Goal: Transaction & Acquisition: Purchase product/service

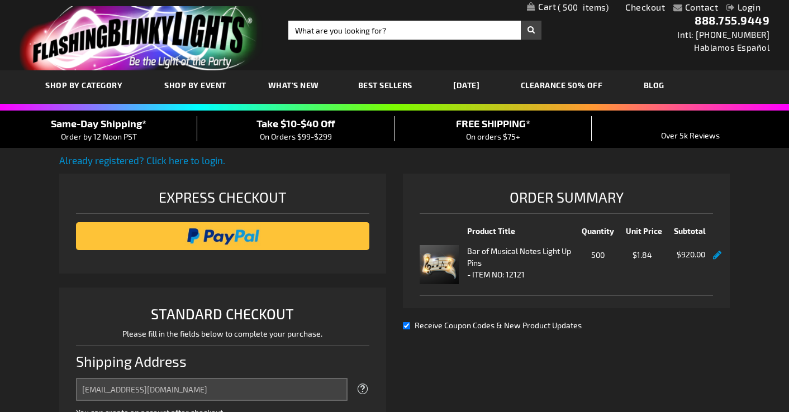
select select "US"
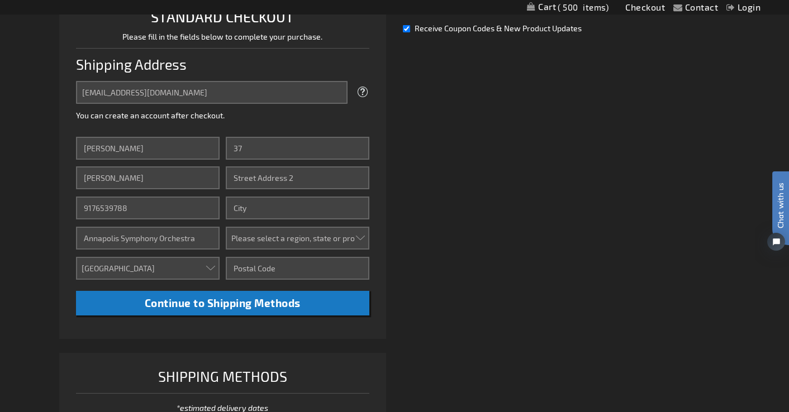
type input "37"
drag, startPoint x: 117, startPoint y: 146, endPoint x: 79, endPoint y: 146, distance: 38.0
click at [79, 146] on input "[PERSON_NAME]" at bounding box center [148, 148] width 144 height 23
type input "[PERSON_NAME]"
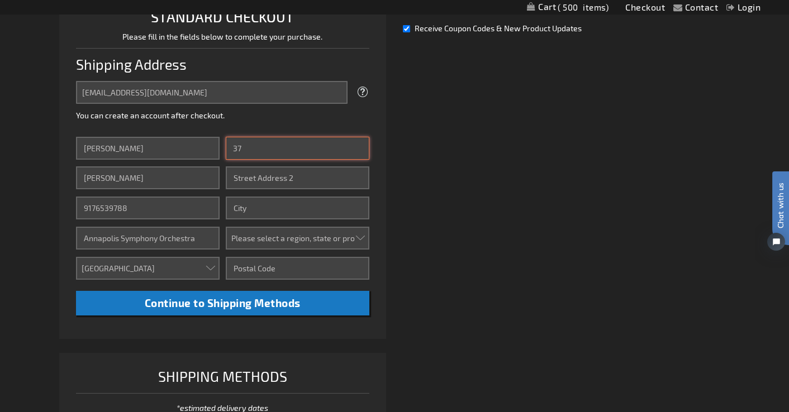
click at [270, 149] on input "37" at bounding box center [298, 148] width 144 height 23
type input "[STREET_ADDRESS]"
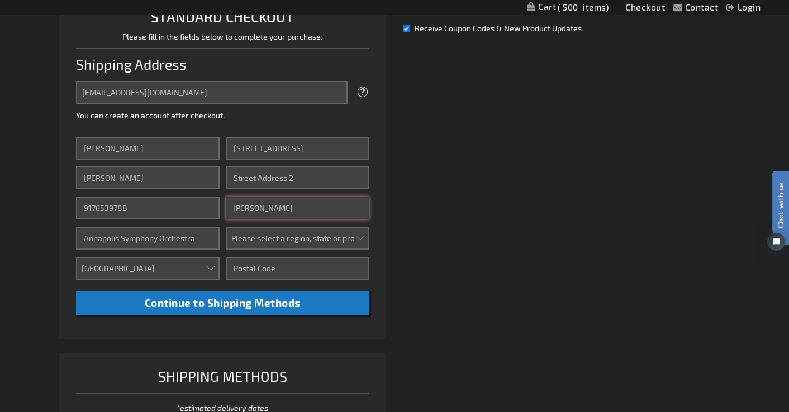
type input "[GEOGRAPHIC_DATA]"
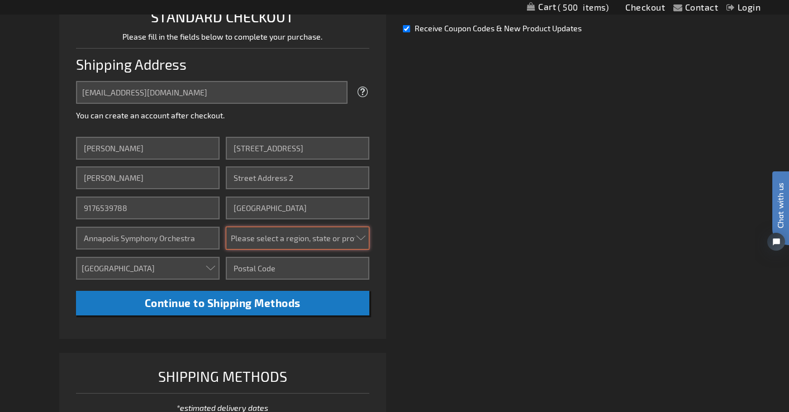
click at [321, 237] on select "Please select a region, state or province. [US_STATE] [US_STATE] [US_STATE] [US…" at bounding box center [298, 238] width 144 height 23
select select "31"
click at [226, 227] on select "Please select a region, state or province. [US_STATE] [US_STATE] [US_STATE] [US…" at bounding box center [298, 238] width 144 height 23
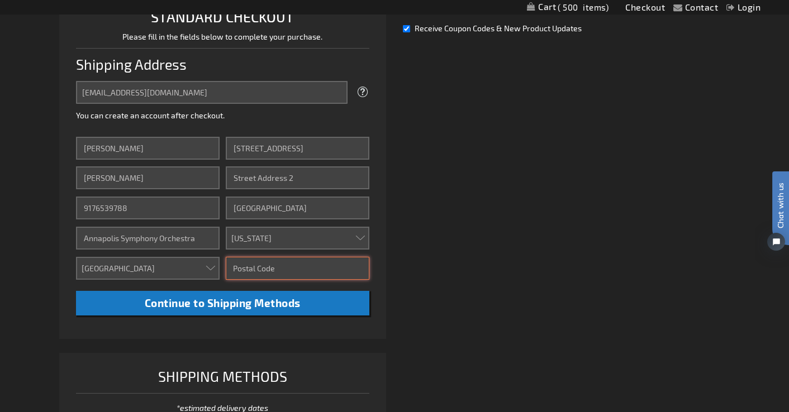
click at [251, 263] on input "Zip/Postal Code" at bounding box center [298, 268] width 144 height 23
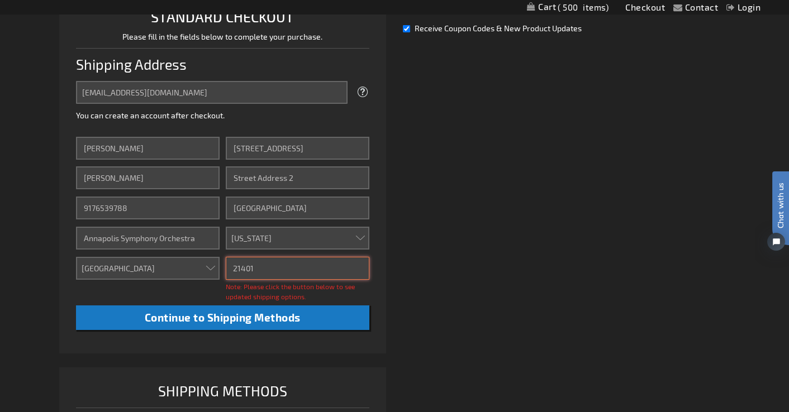
type input "21401"
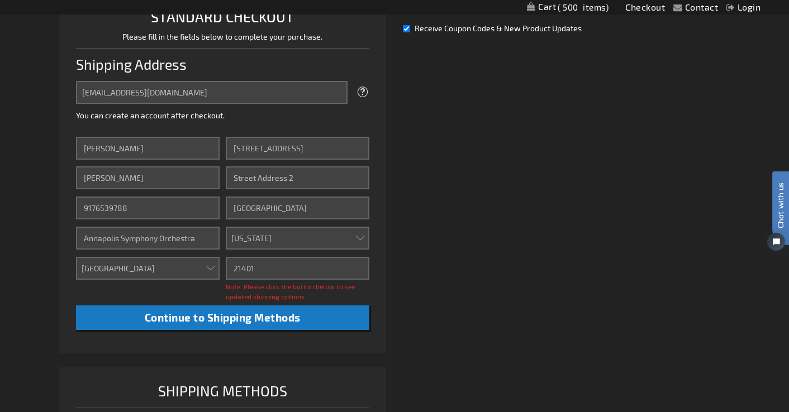
click at [383, 294] on li "STANDARD CHECKOUT Please fill in the fields below to complete your purchase. Sh…" at bounding box center [222, 172] width 327 height 363
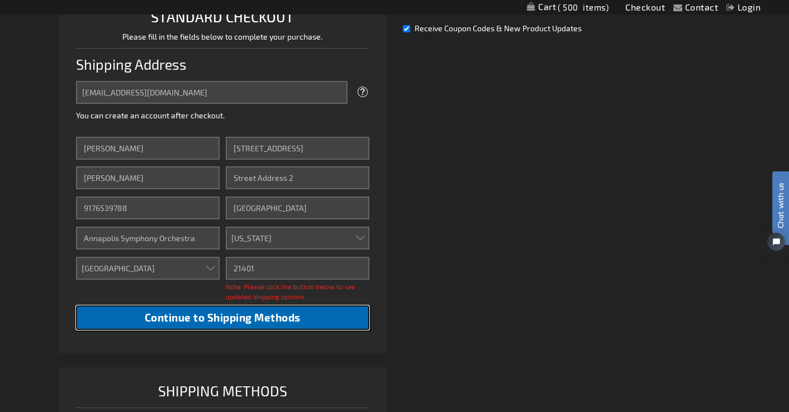
click at [291, 319] on span "Continue to Shipping Methods" at bounding box center [223, 317] width 156 height 13
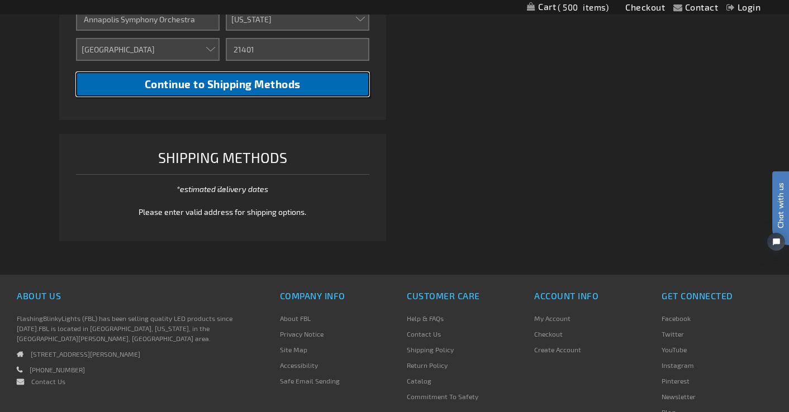
scroll to position [517, 0]
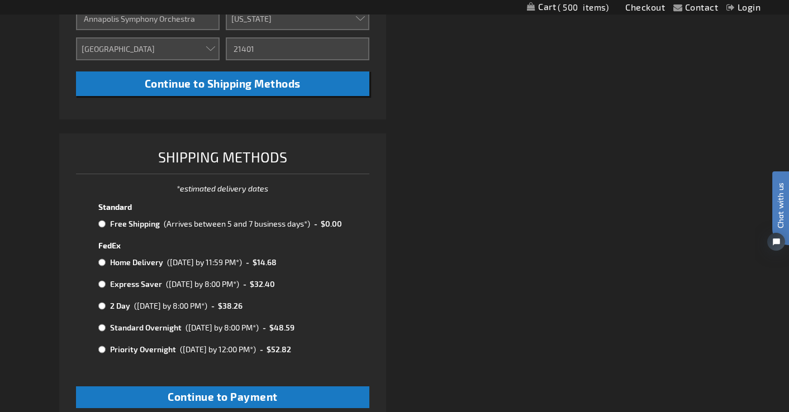
click at [102, 264] on input "radio" at bounding box center [101, 262] width 7 height 9
radio input "true"
click at [106, 264] on td at bounding box center [102, 262] width 9 height 15
click at [102, 263] on input "radio" at bounding box center [101, 262] width 7 height 9
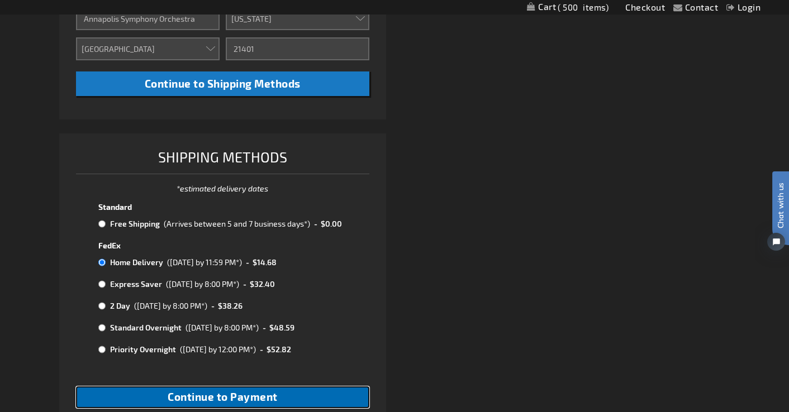
click at [207, 395] on span "Continue to Payment" at bounding box center [223, 397] width 110 height 13
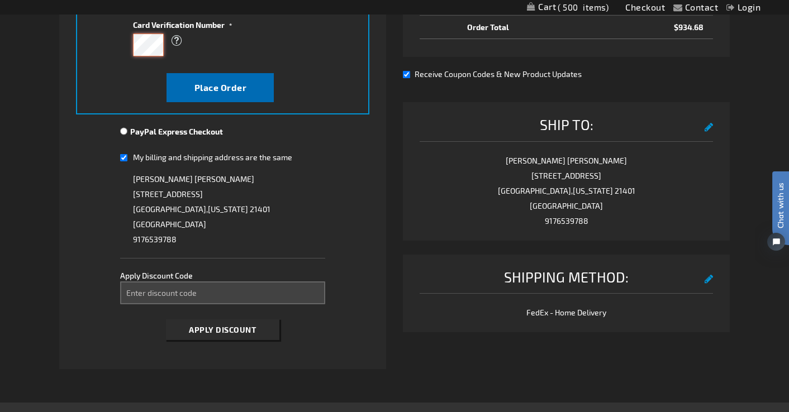
scroll to position [323, 0]
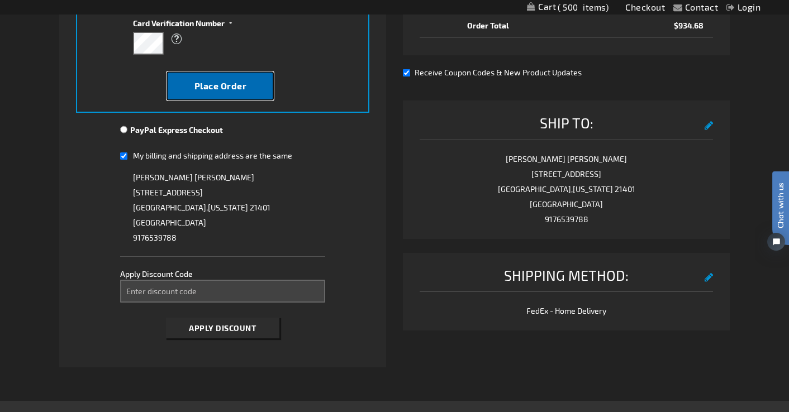
click at [202, 77] on button "Place Order" at bounding box center [219, 86] width 107 height 29
